Goal: Task Accomplishment & Management: Use online tool/utility

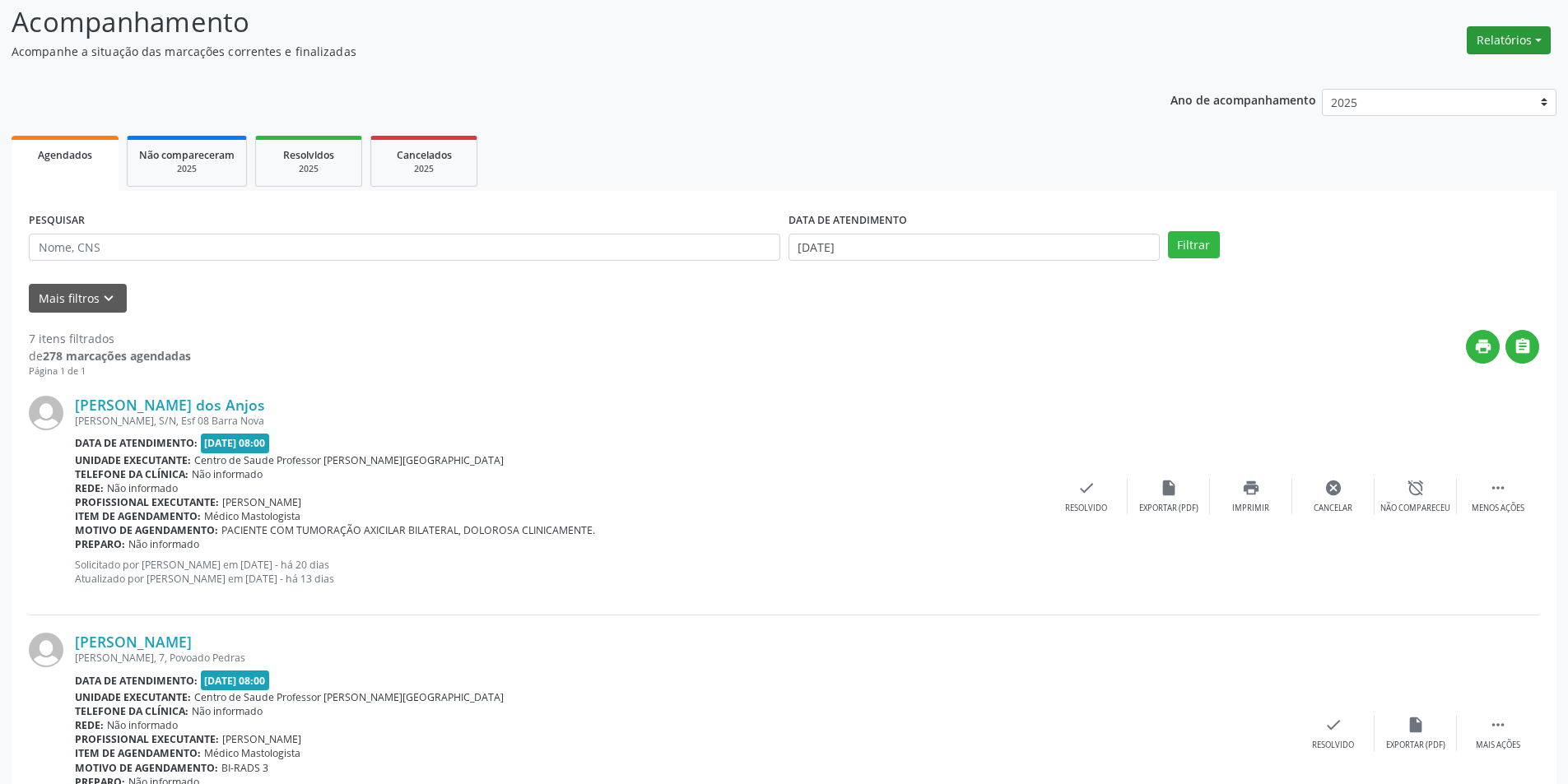
scroll to position [133, 0]
click at [1495, 479] on div "[PERSON_NAME] dos Anjos [PERSON_NAME], S/N, Esf 08 Barra Nova Data de atendimen…" at bounding box center [783, 496] width 1510 height 237
click at [1494, 496] on icon "" at bounding box center [1497, 488] width 18 height 18
click at [1519, 494] on div " Mais ações" at bounding box center [1497, 496] width 82 height 36
click at [1421, 500] on div "alarm_off Não compareceu" at bounding box center [1415, 496] width 82 height 36
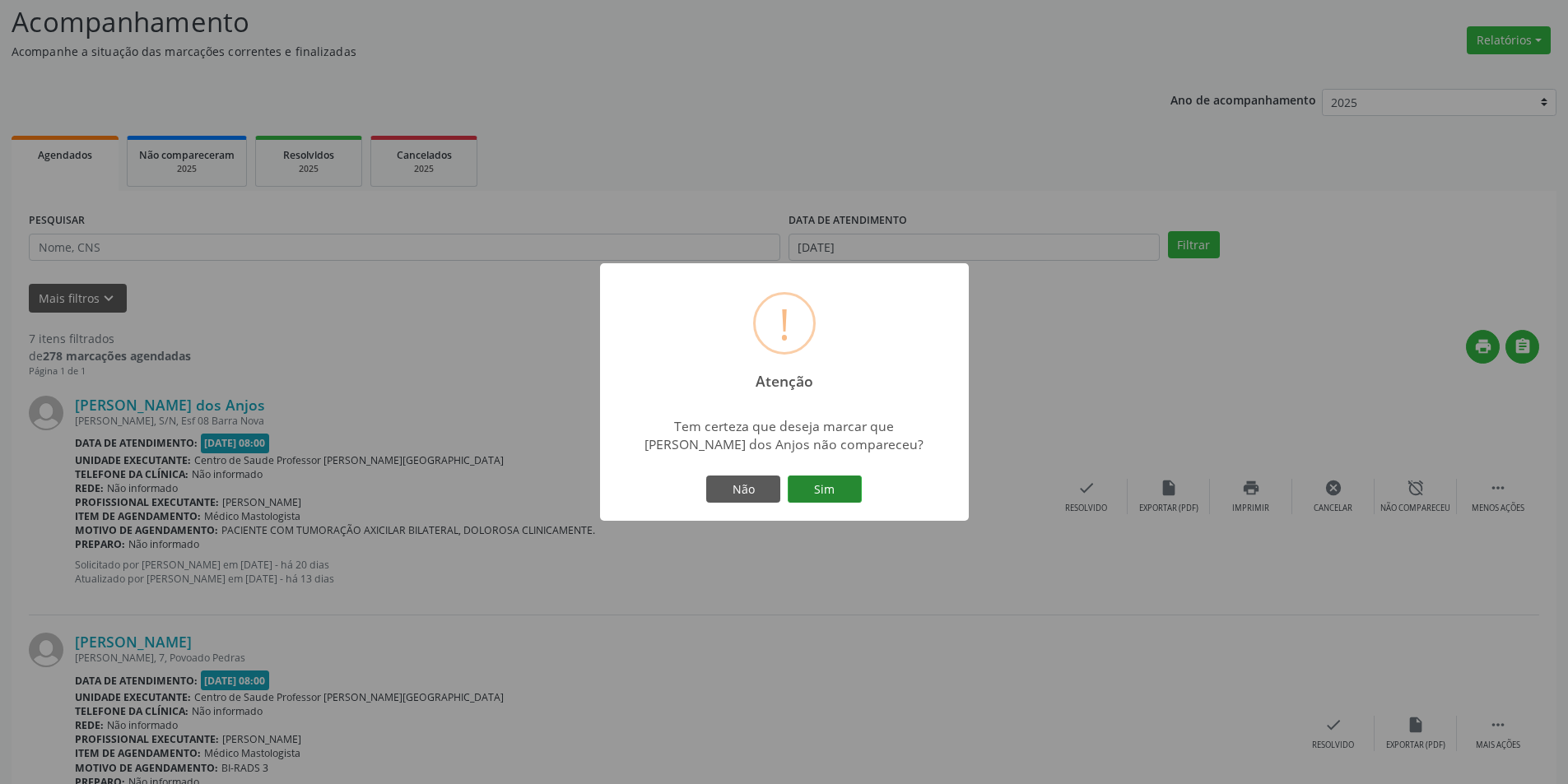
click at [843, 476] on button "Sim" at bounding box center [824, 489] width 74 height 28
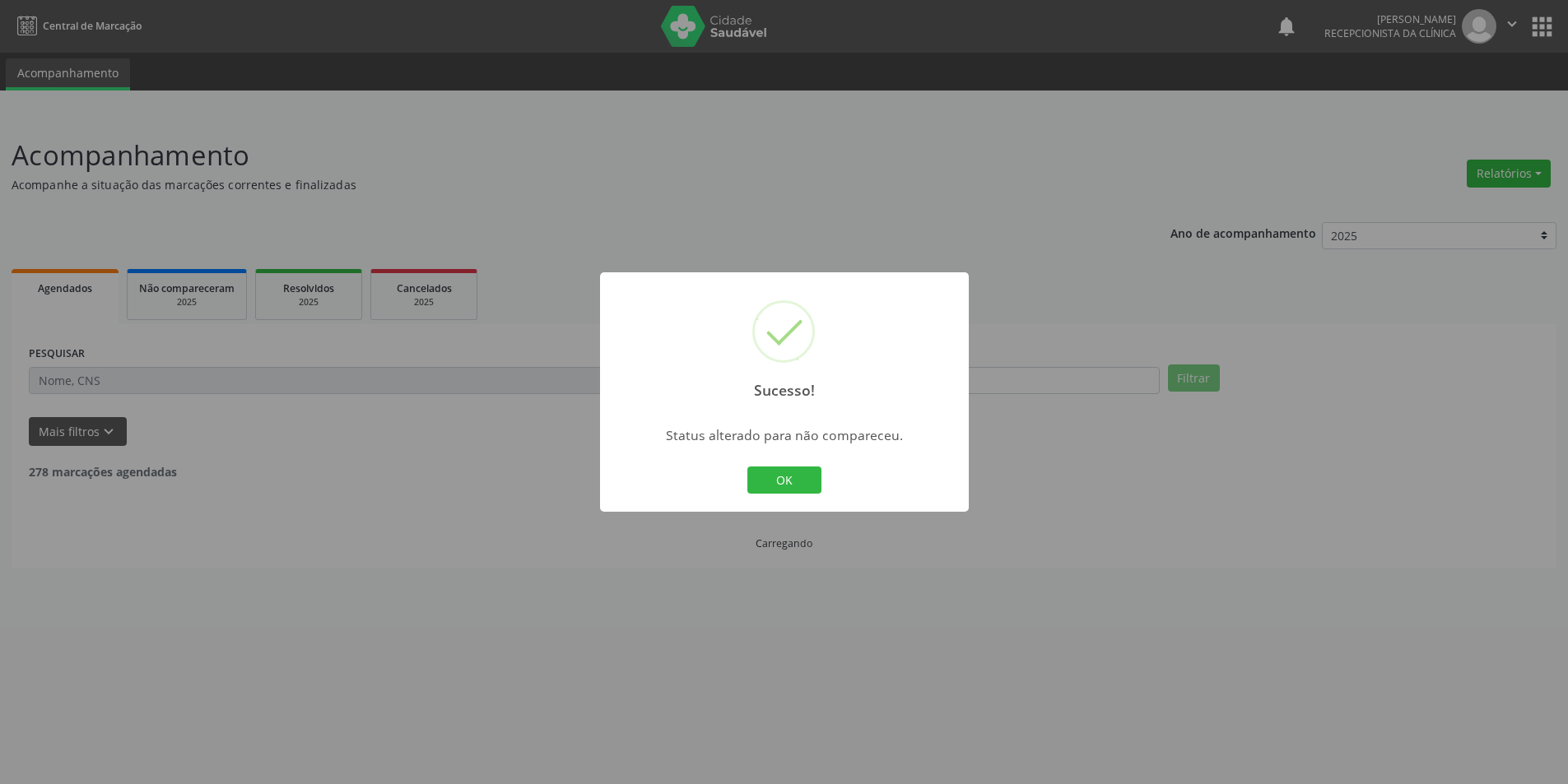
scroll to position [0, 0]
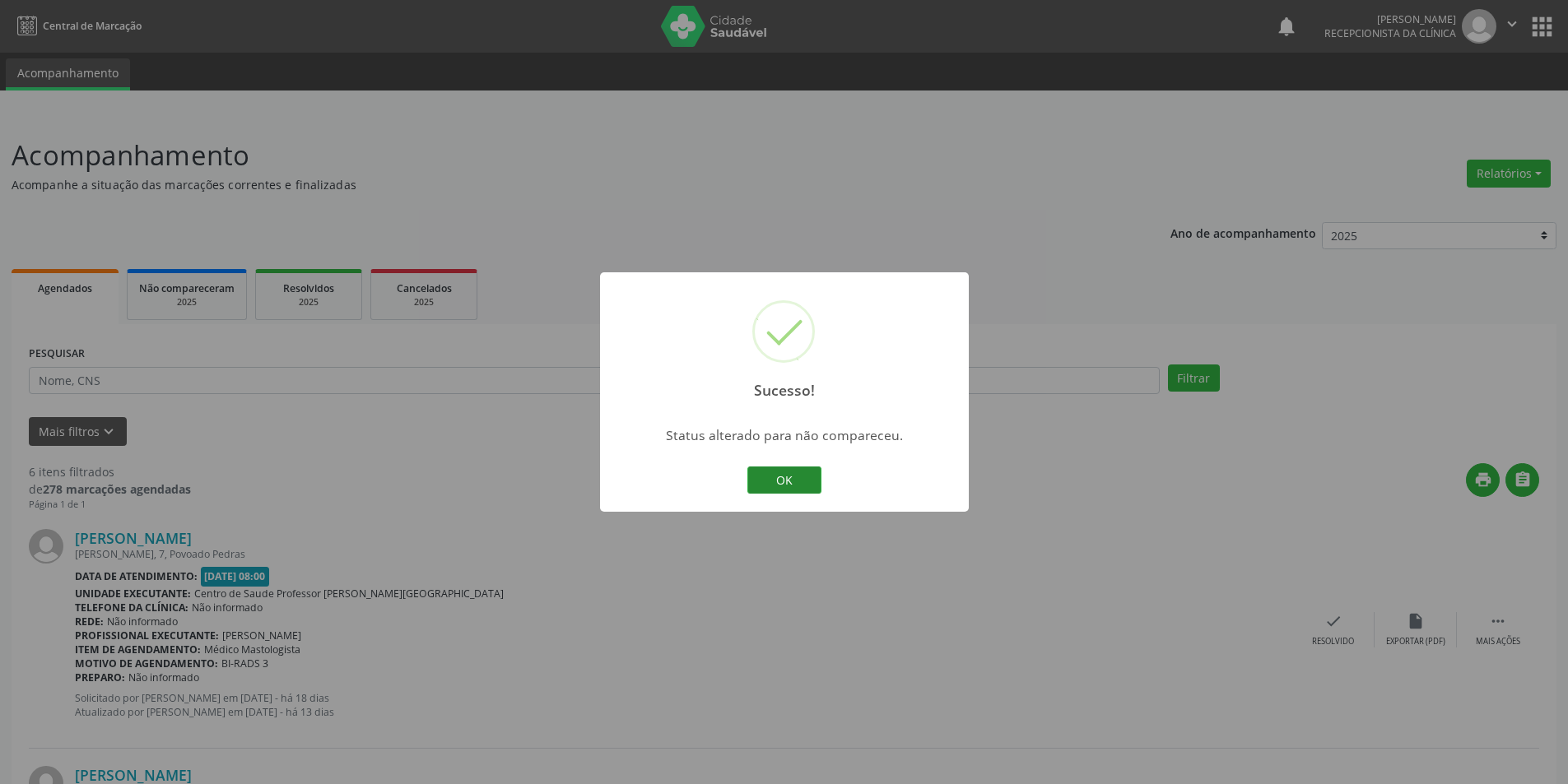
click at [780, 490] on button "OK" at bounding box center [784, 480] width 74 height 28
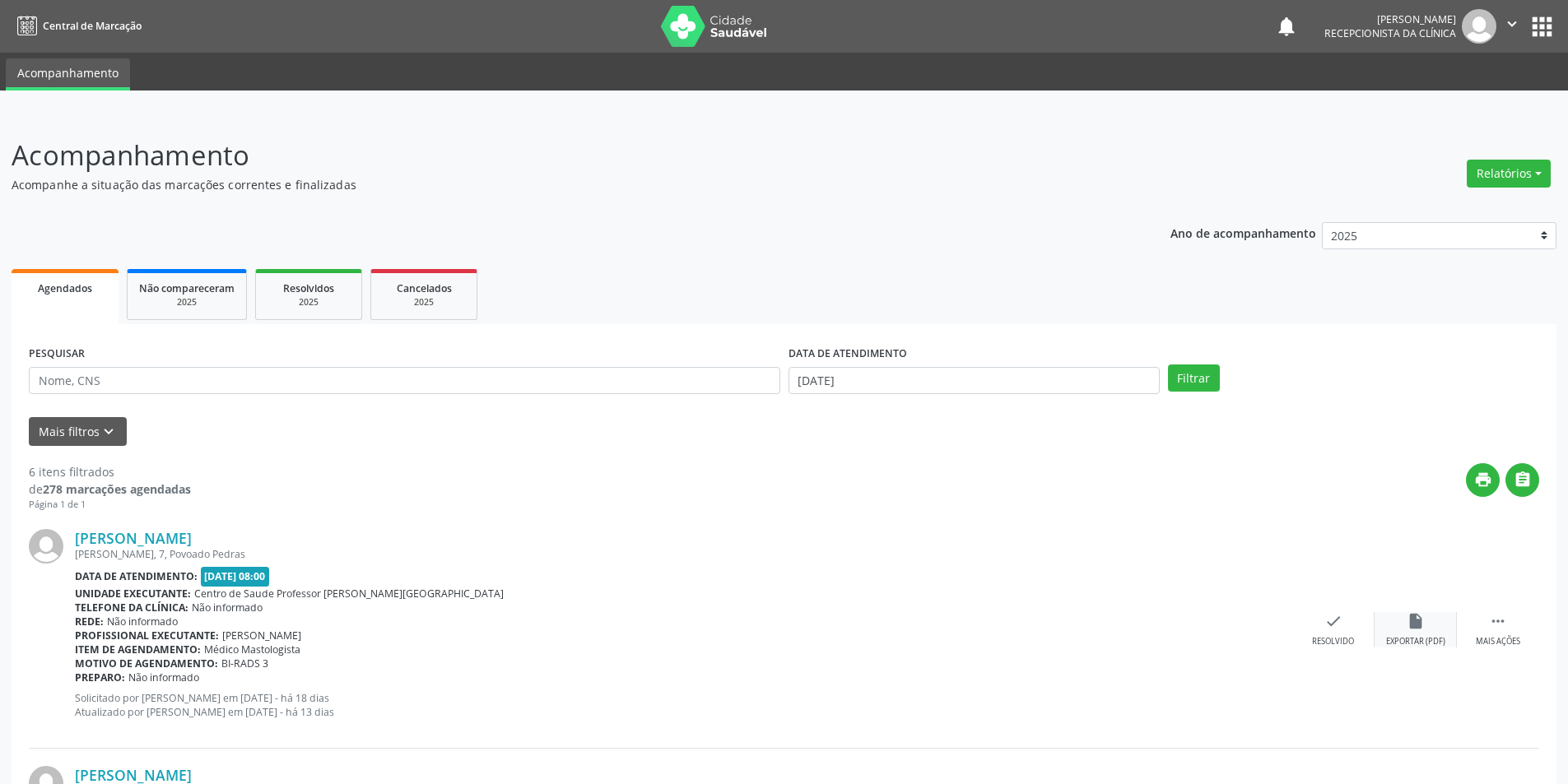
click at [1413, 643] on div "Exportar (PDF)" at bounding box center [1415, 642] width 59 height 12
click at [1322, 635] on div "check Resolvido" at bounding box center [1333, 630] width 82 height 36
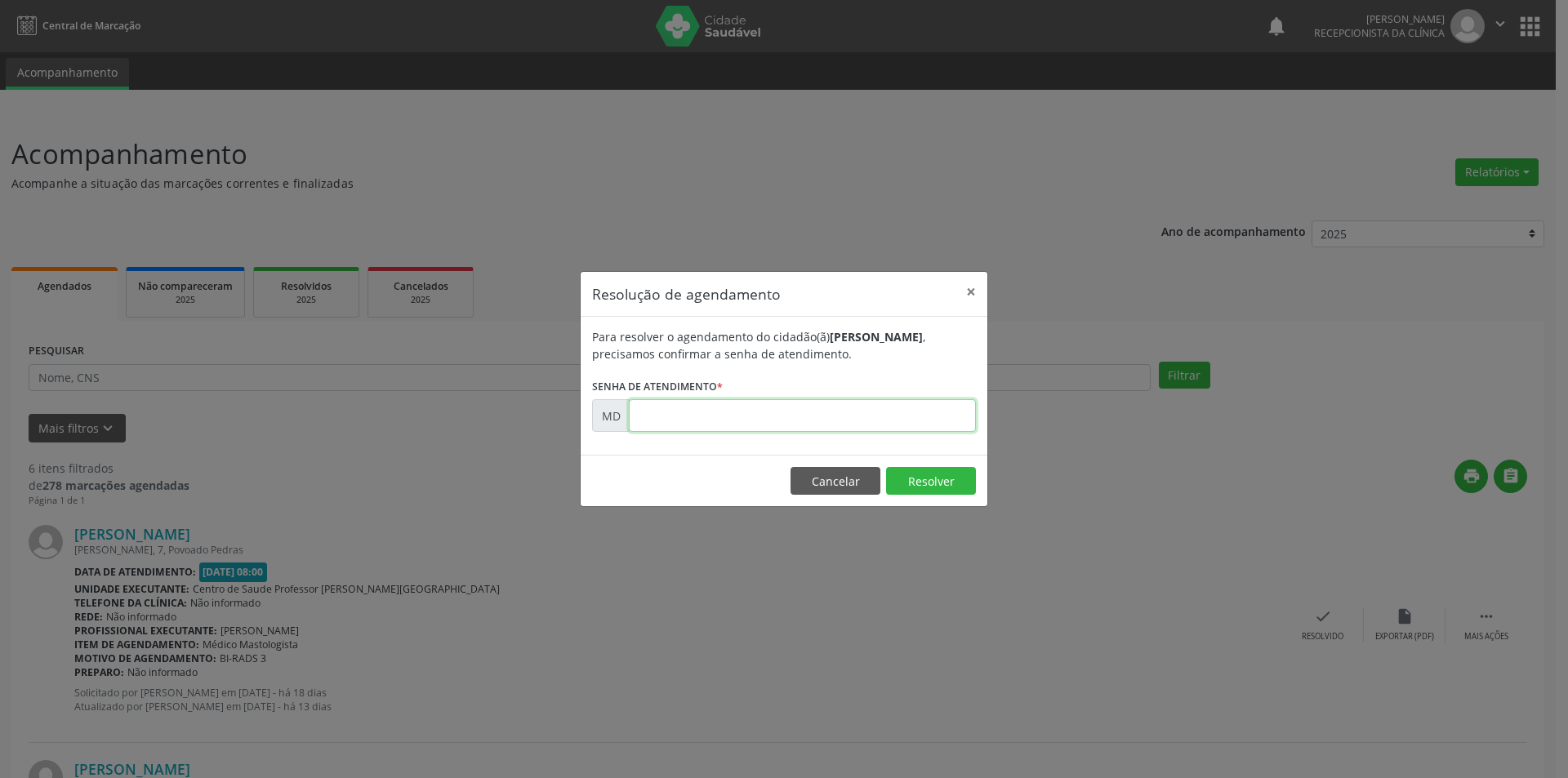
paste input "00008751"
type input "00008751"
click at [936, 481] on button "Resolver" at bounding box center [930, 480] width 89 height 27
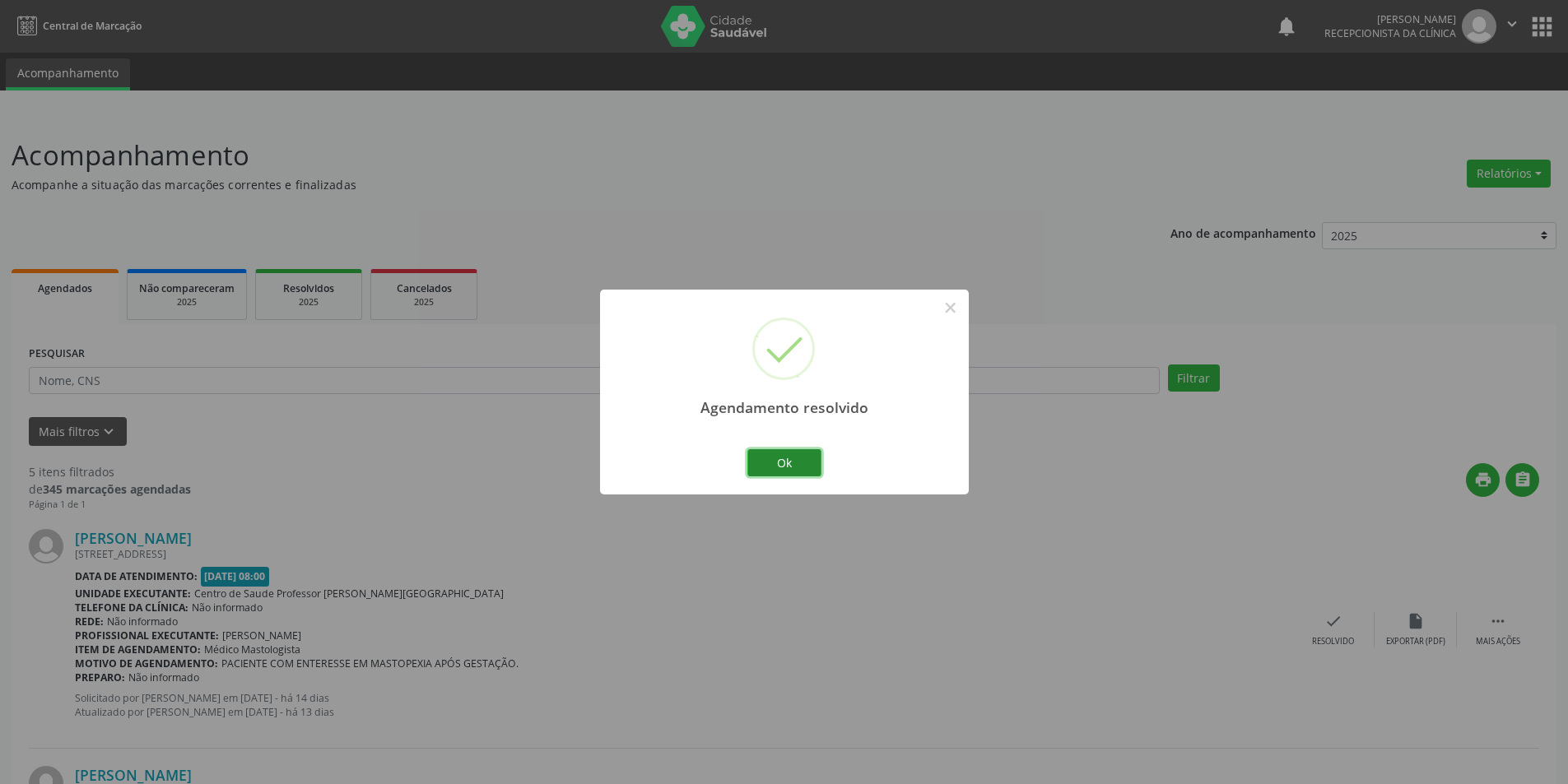
click at [803, 468] on button "Ok" at bounding box center [784, 463] width 74 height 28
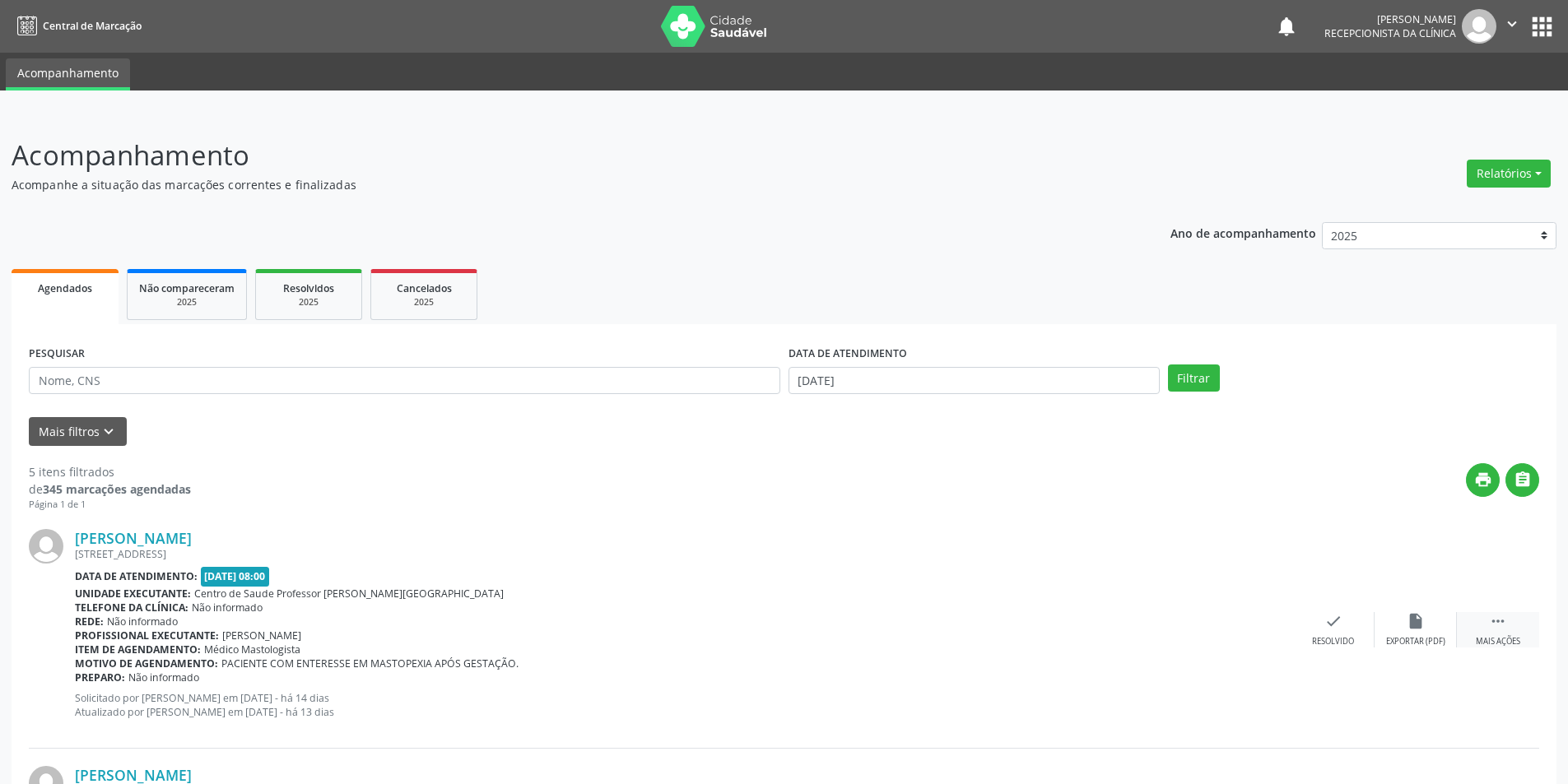
click at [1489, 625] on div " Mais ações" at bounding box center [1497, 630] width 82 height 36
click at [1415, 631] on div "alarm_off Não compareceu" at bounding box center [1415, 630] width 82 height 36
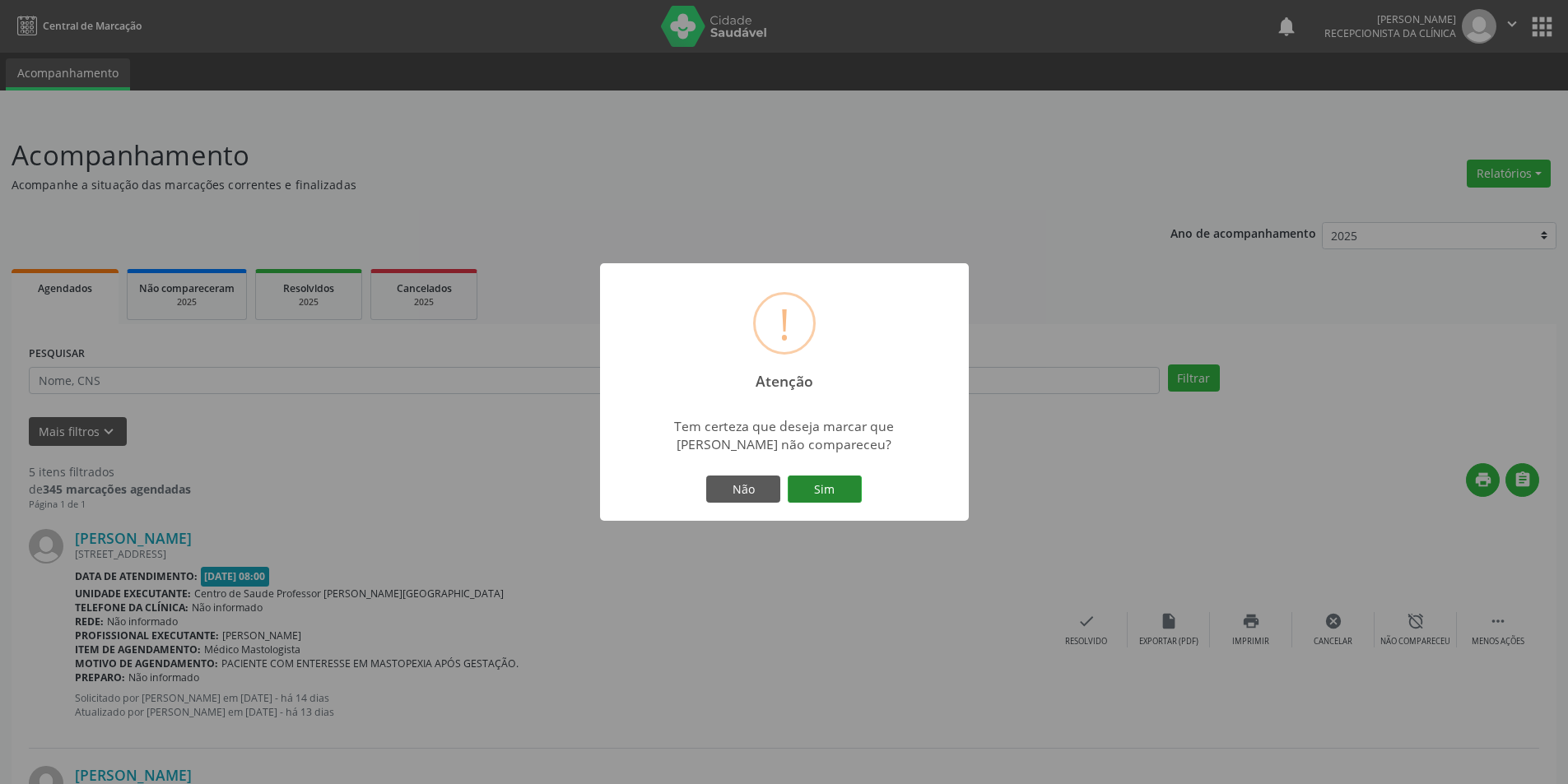
click at [813, 483] on button "Sim" at bounding box center [824, 489] width 74 height 28
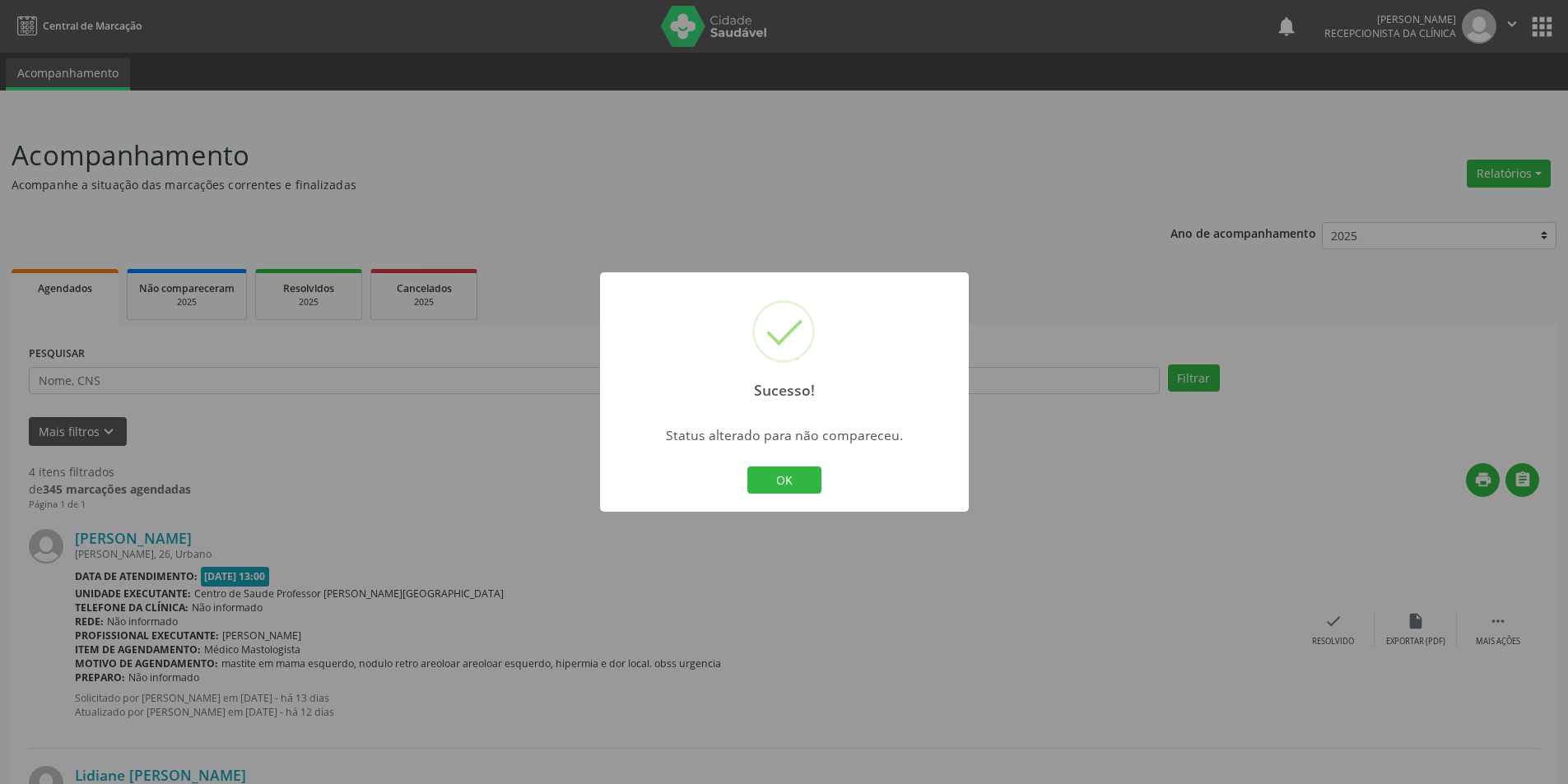
click at [813, 483] on button "OK" at bounding box center [784, 480] width 74 height 28
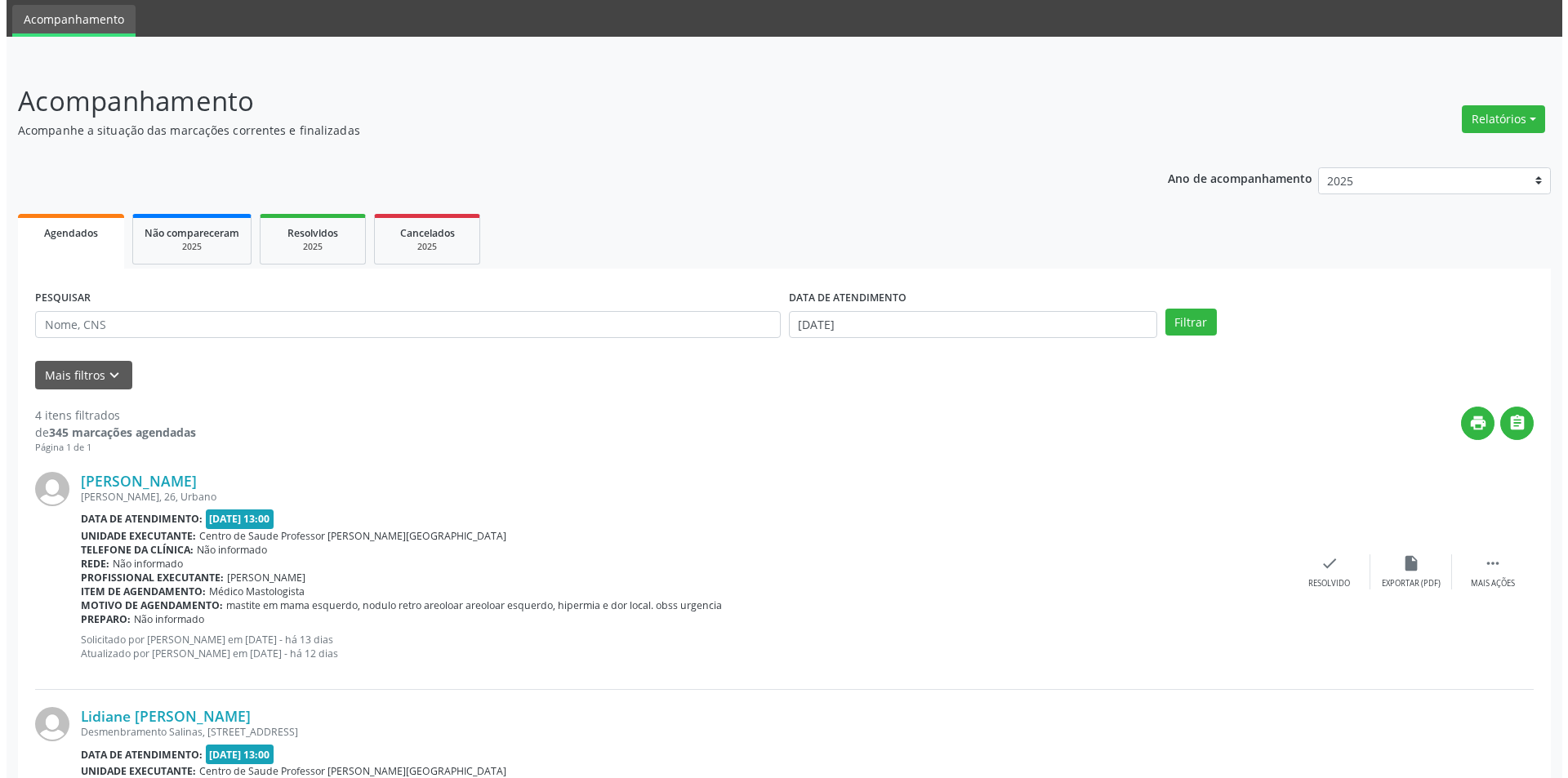
scroll to position [163, 0]
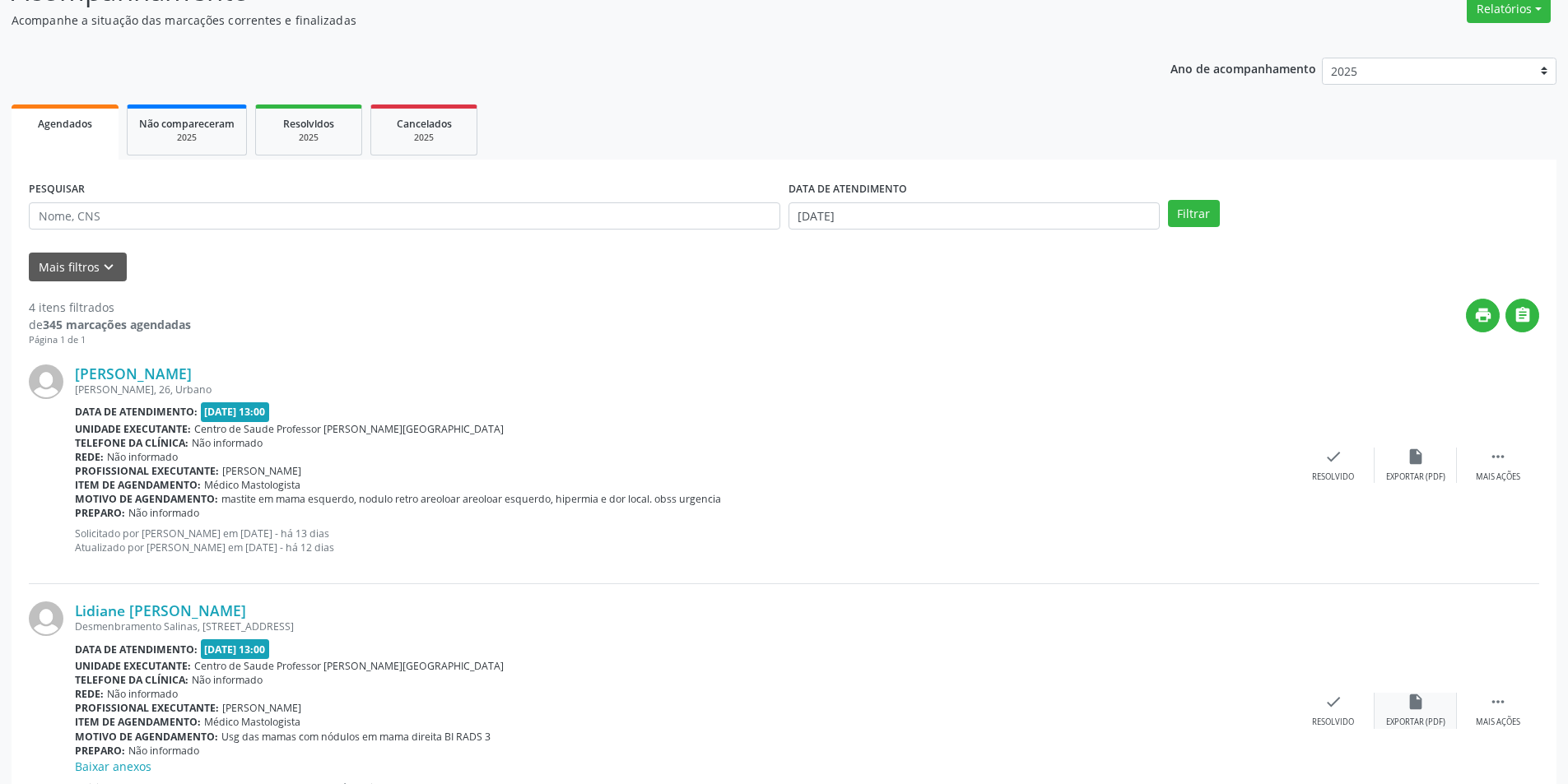
click at [1406, 707] on icon "insert_drive_file" at bounding box center [1415, 702] width 18 height 18
click at [1346, 713] on div "check Resolvido" at bounding box center [1333, 711] width 82 height 36
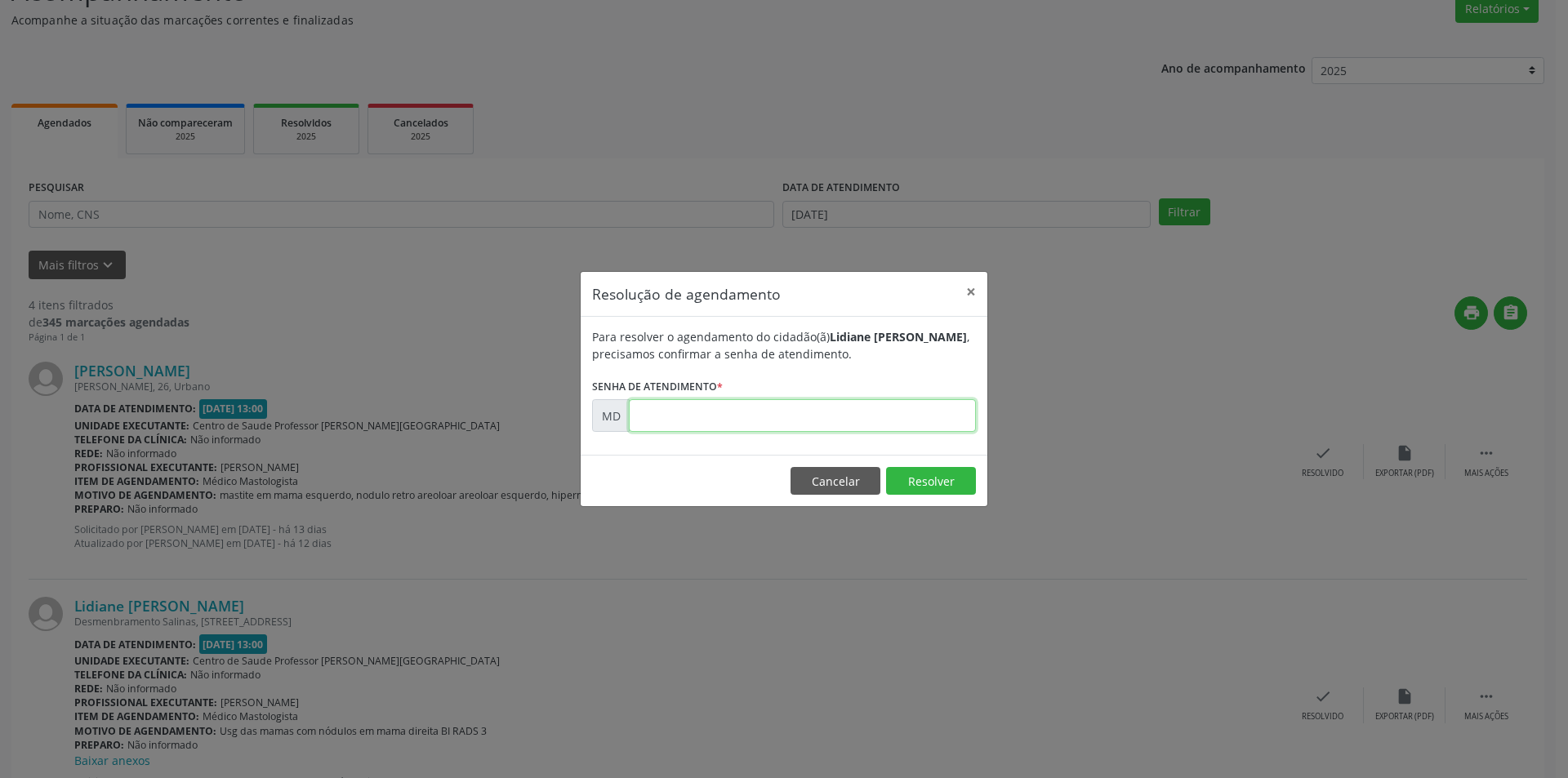
paste input "00009513"
type input "00009513"
click at [922, 477] on button "Resolver" at bounding box center [930, 480] width 89 height 27
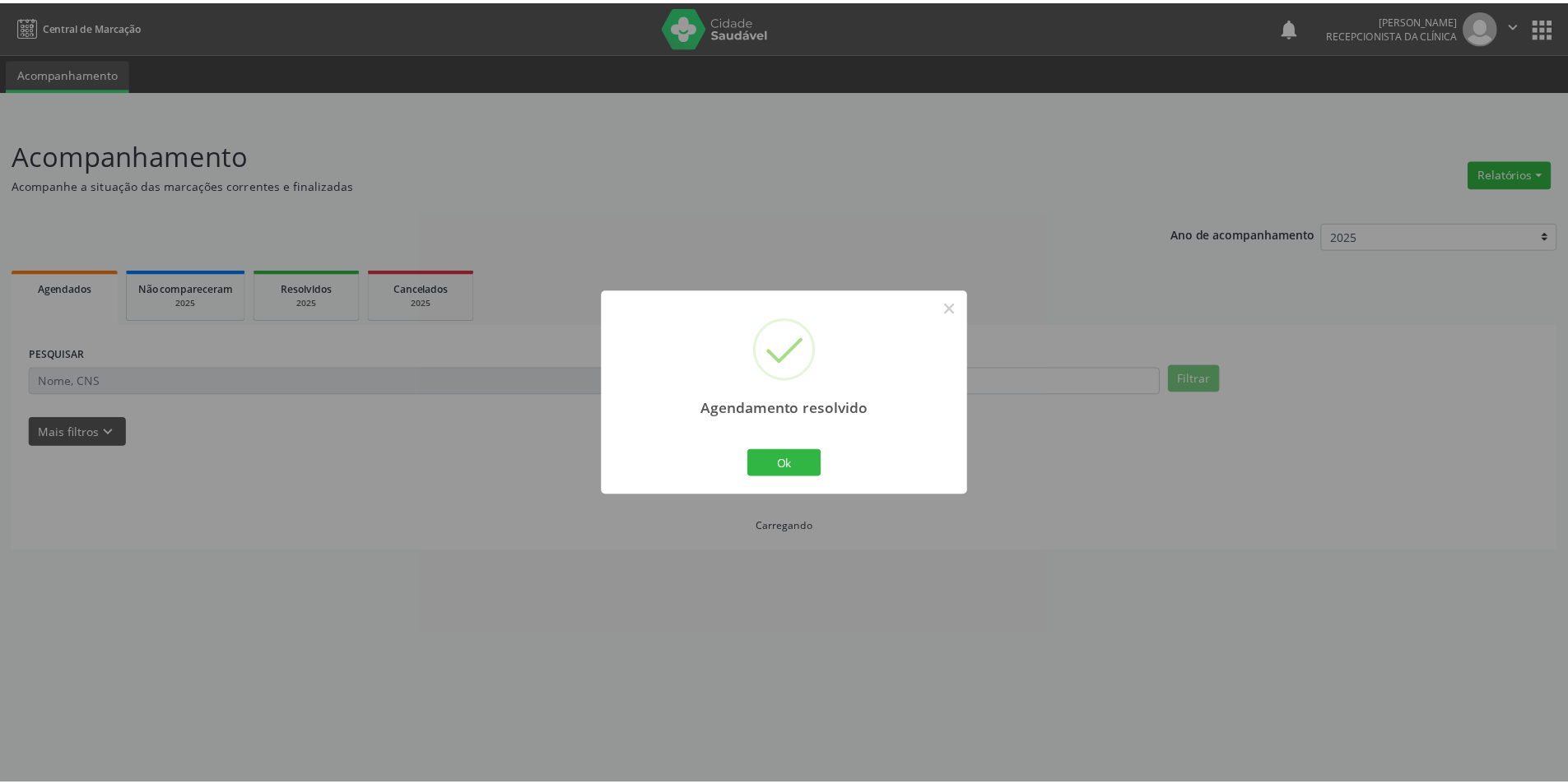
scroll to position [0, 0]
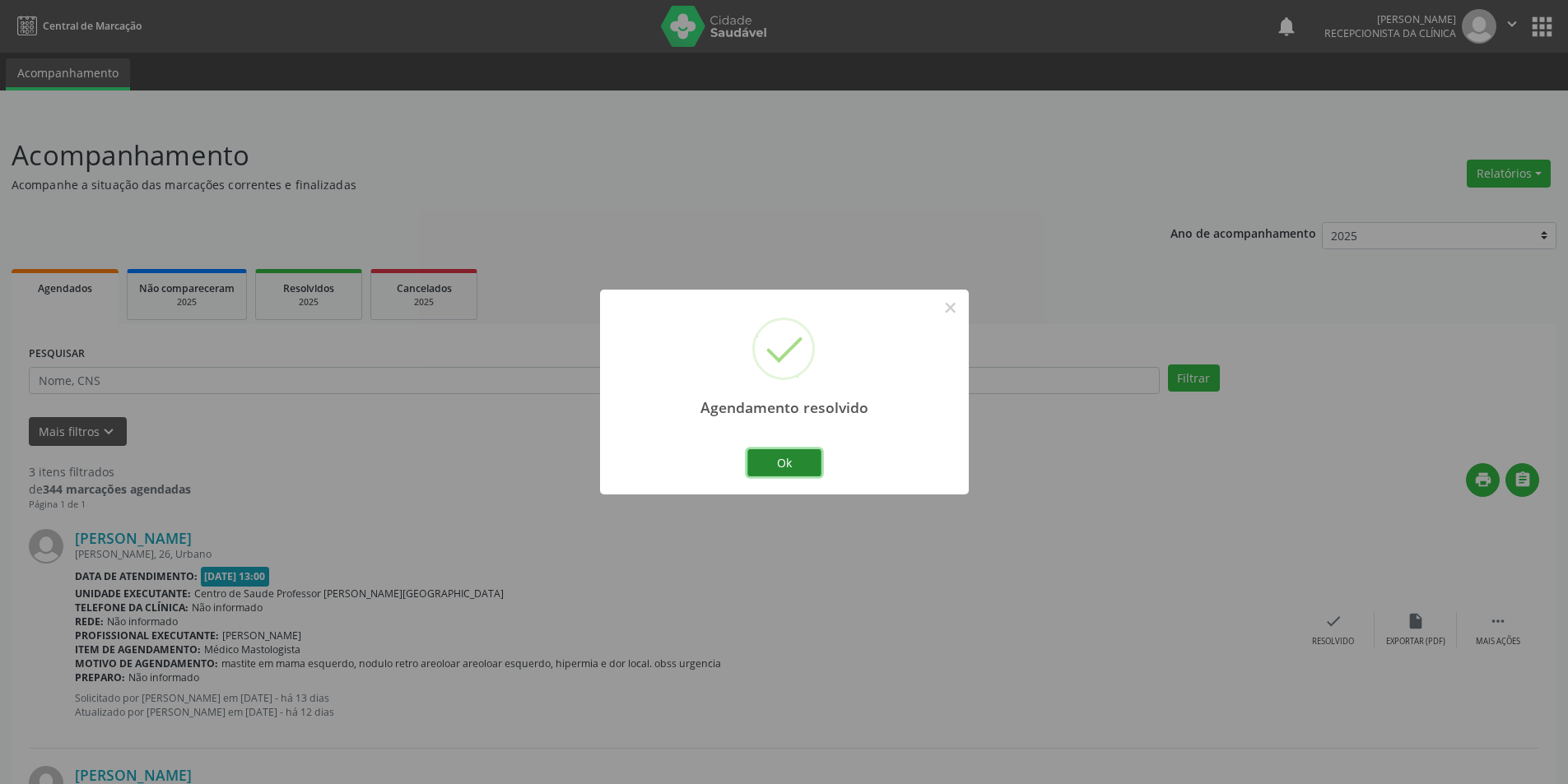
click at [801, 468] on button "Ok" at bounding box center [784, 463] width 74 height 28
